Goal: Use online tool/utility: Utilize a website feature to perform a specific function

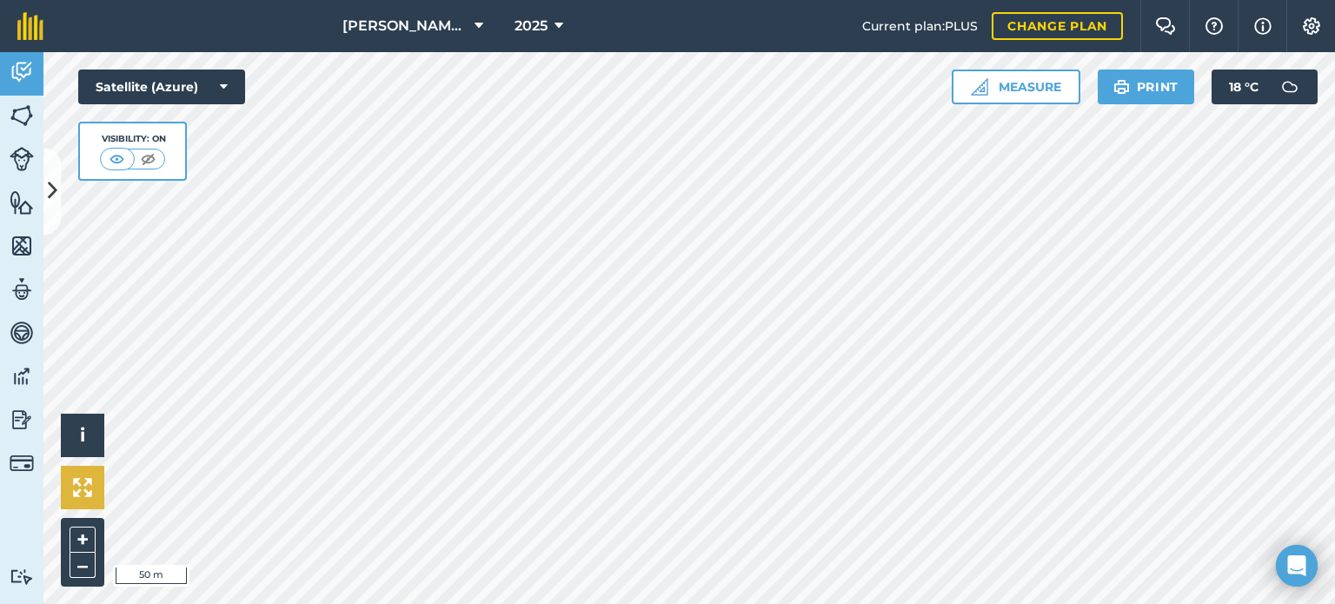
click at [64, 481] on div "Click to start drawing i © 2025 TomTom, Microsoft 50 m + – Satellite (Azure) Vi…" at bounding box center [688, 328] width 1291 height 552
click at [382, 603] on html "[PERSON_NAME] farm 2025 Current plan : PLUS Change plan Farm Chat Help Info Set…" at bounding box center [667, 302] width 1335 height 604
click at [1017, 93] on button "Measure" at bounding box center [1015, 87] width 129 height 35
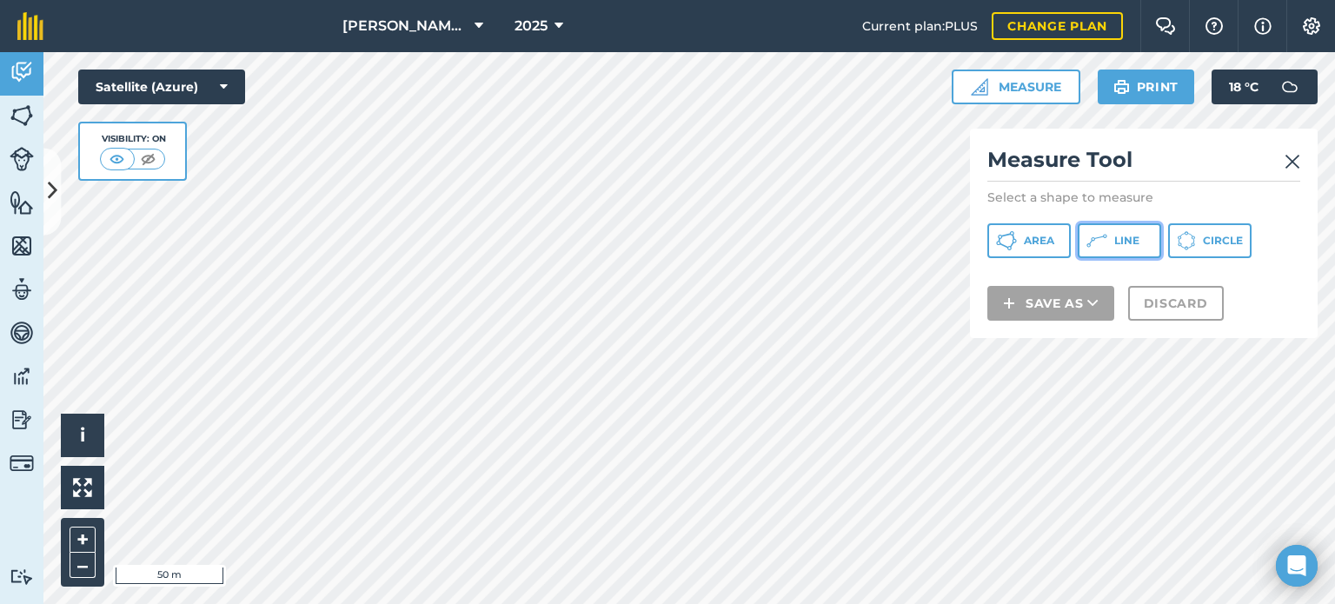
click at [1087, 242] on icon at bounding box center [1096, 240] width 21 height 21
click at [1293, 156] on img at bounding box center [1292, 161] width 16 height 21
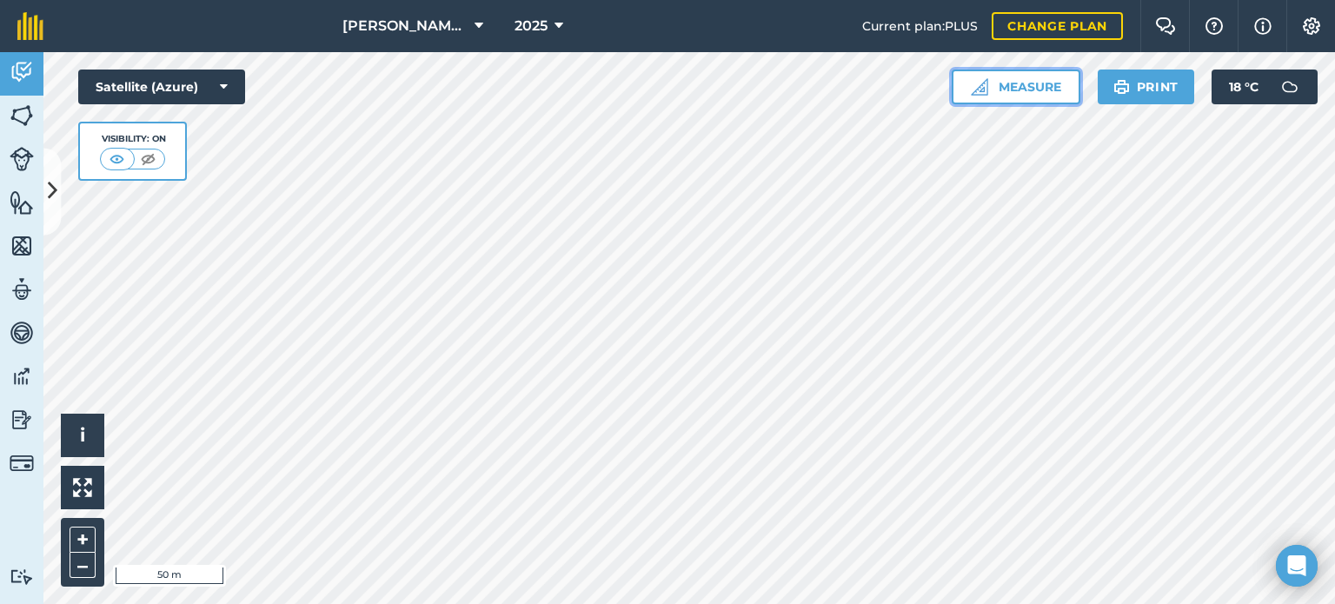
click at [1018, 88] on button "Measure" at bounding box center [1015, 87] width 129 height 35
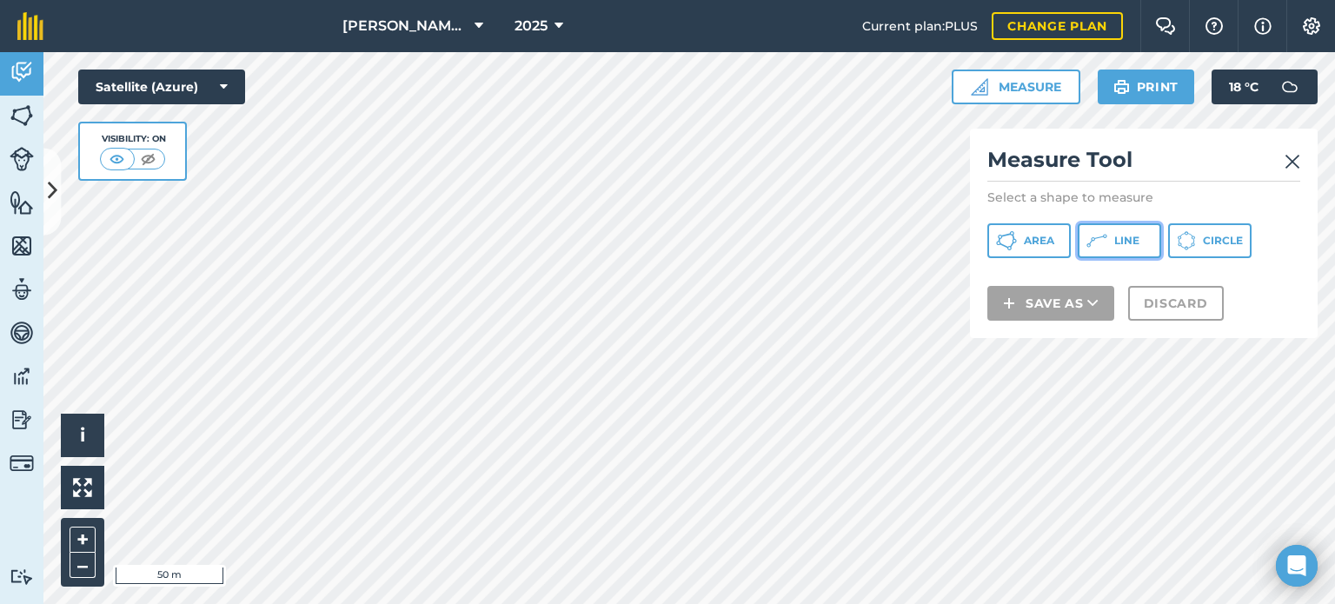
click at [1089, 233] on icon at bounding box center [1096, 240] width 21 height 21
